Goal: Find specific page/section: Find specific page/section

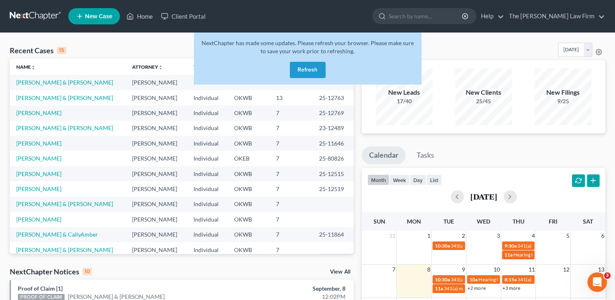
click at [305, 69] on button "Refresh" at bounding box center [308, 70] width 36 height 16
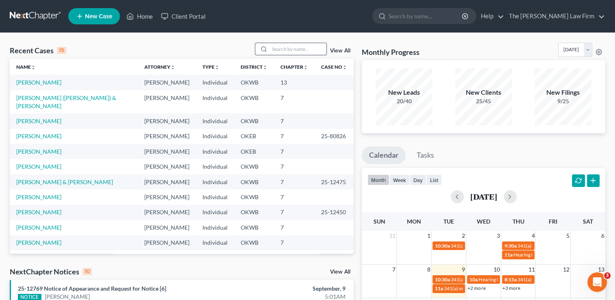
click at [280, 51] on input "search" at bounding box center [297, 49] width 57 height 12
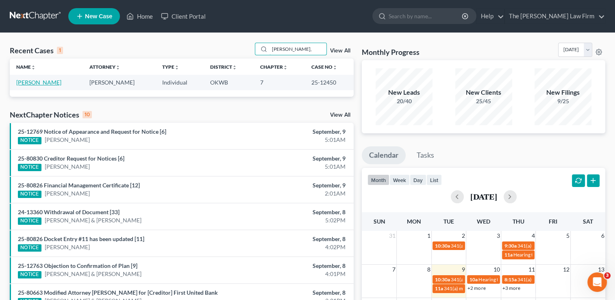
type input "[PERSON_NAME],"
click at [47, 82] on link "[PERSON_NAME]" at bounding box center [38, 82] width 45 height 7
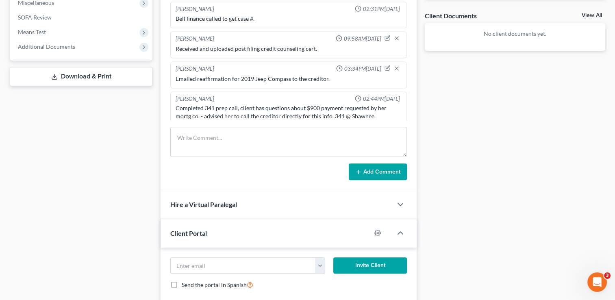
scroll to position [325, 0]
